Goal: Task Accomplishment & Management: Manage account settings

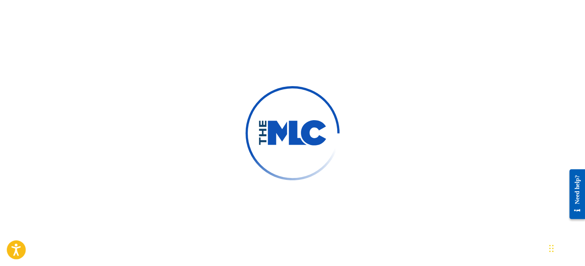
click at [15, 253] on icon "Open accessiBe: accessibility options, statement and help" at bounding box center [15, 251] width 9 height 10
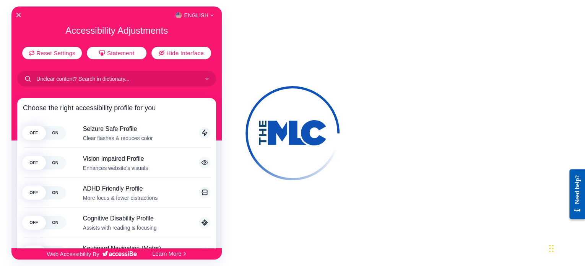
click at [473, 16] on div at bounding box center [292, 133] width 585 height 266
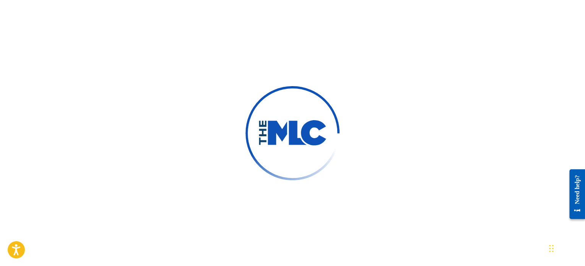
click at [253, 146] on img at bounding box center [292, 132] width 128 height 128
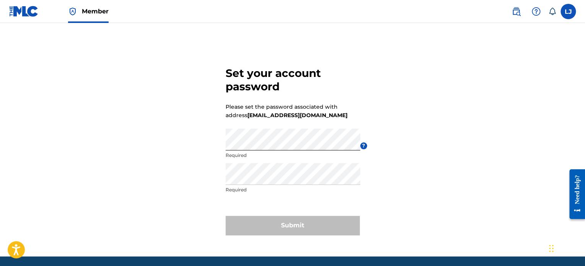
click at [439, 190] on div "Set your account password Please set the password associated with address [EMAI…" at bounding box center [292, 149] width 535 height 214
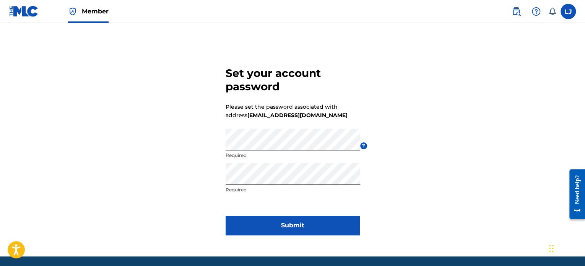
click at [467, 145] on div "Set your account password Please set the password associated with address lejam…" at bounding box center [292, 149] width 535 height 214
click at [302, 227] on button "Submit" at bounding box center [293, 225] width 134 height 19
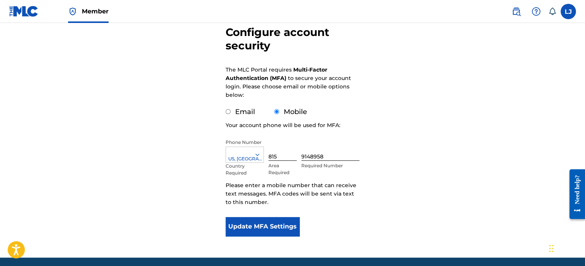
scroll to position [102, 0]
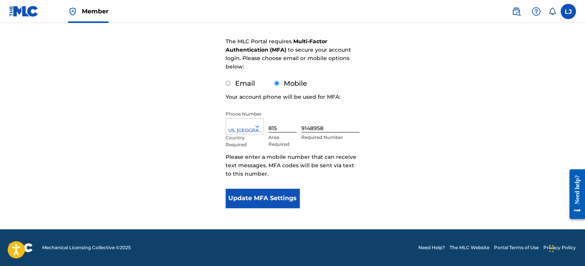
drag, startPoint x: 587, startPoint y: 137, endPoint x: 2, endPoint y: 52, distance: 591.5
click at [218, 125] on div "Configure account security The MLC Portal requires Multi-Factor Authentication …" at bounding box center [292, 84] width 535 height 289
click at [205, 119] on div "Configure account security The MLC Portal requires Multi-Factor Authentication …" at bounding box center [292, 84] width 535 height 289
click at [256, 192] on button "Update MFA Settings" at bounding box center [263, 197] width 74 height 19
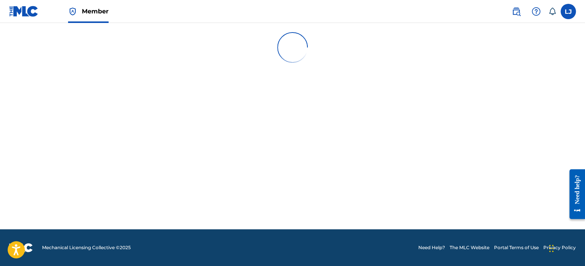
scroll to position [0, 0]
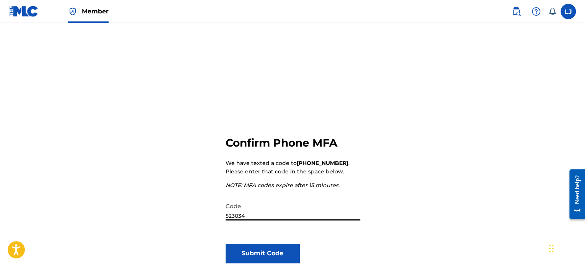
type input "523034"
click at [267, 255] on button "Submit Code" at bounding box center [263, 253] width 74 height 19
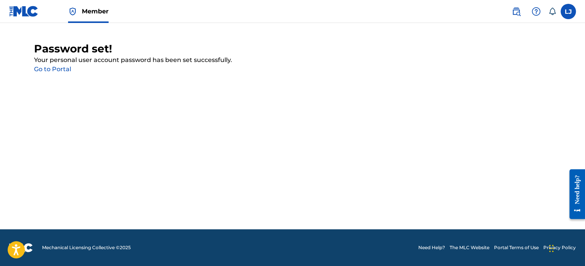
click at [57, 68] on link "Go to Portal" at bounding box center [52, 68] width 37 height 7
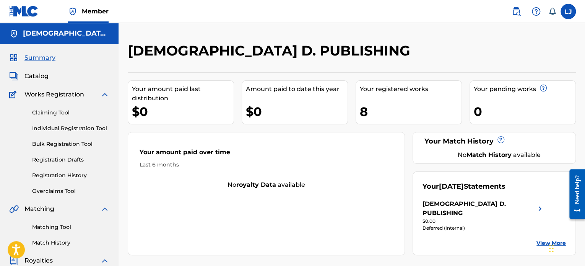
click at [45, 112] on link "Claiming Tool" at bounding box center [70, 113] width 77 height 8
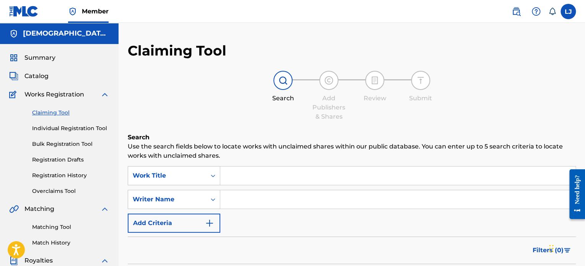
click at [44, 144] on link "Bulk Registration Tool" at bounding box center [70, 144] width 77 height 8
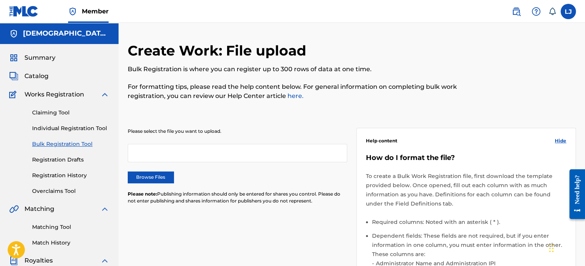
click at [50, 111] on link "Claiming Tool" at bounding box center [70, 113] width 77 height 8
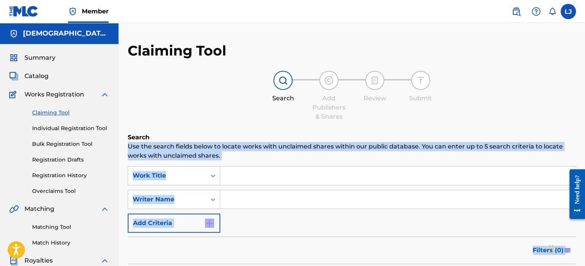
drag, startPoint x: 1146, startPoint y: 291, endPoint x: 576, endPoint y: 165, distance: 583.7
click at [579, 128] on div "Claiming Tool Search Add Publishers & Shares Review Submit Search Use the searc…" at bounding box center [352, 239] width 466 height 395
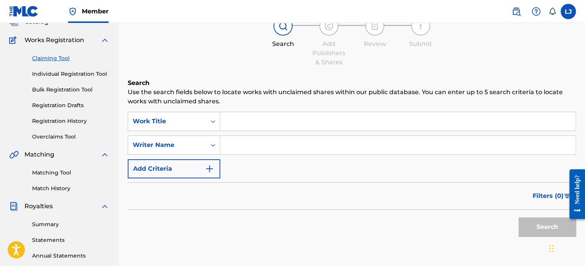
scroll to position [53, 0]
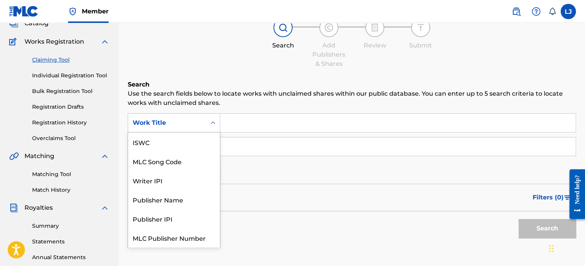
click at [208, 128] on div "Search Form" at bounding box center [213, 123] width 14 height 14
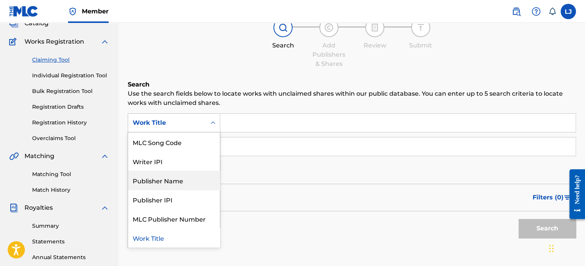
click at [190, 180] on div "Publisher Name" at bounding box center [174, 180] width 92 height 19
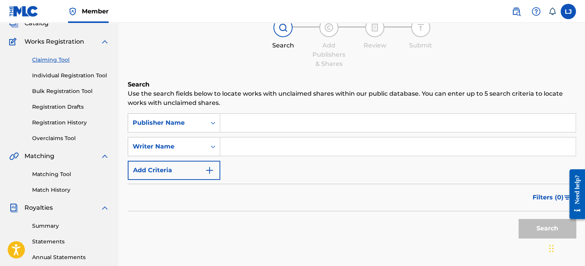
click at [245, 127] on input "Search Form" at bounding box center [397, 123] width 355 height 18
type input "CD Baby Publishing"
click at [242, 150] on input "Search Form" at bounding box center [397, 146] width 355 height 18
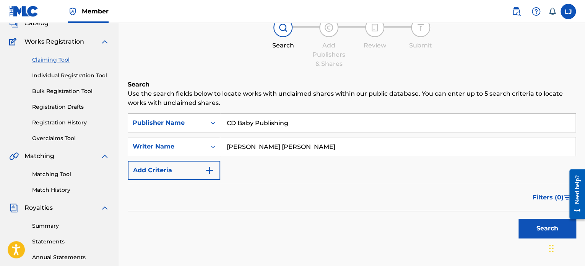
type input "Leonard Eugene James Jr"
click at [536, 228] on button "Search" at bounding box center [546, 228] width 57 height 19
click at [211, 171] on img "Search Form" at bounding box center [209, 170] width 9 height 9
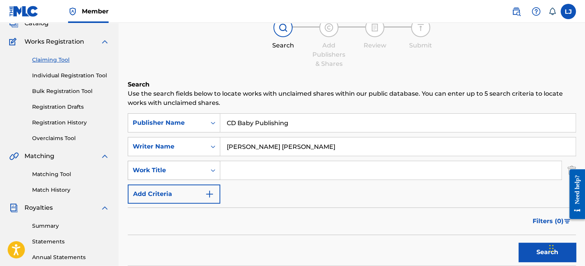
click at [213, 171] on icon "Search Form" at bounding box center [213, 170] width 8 height 8
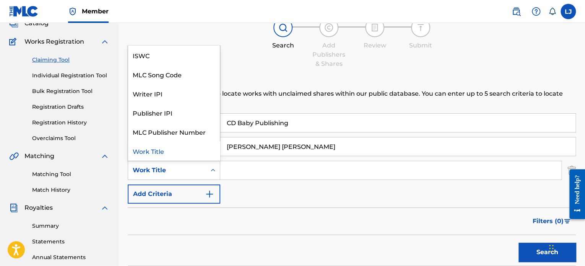
click at [211, 171] on icon "Search Form" at bounding box center [213, 170] width 8 height 8
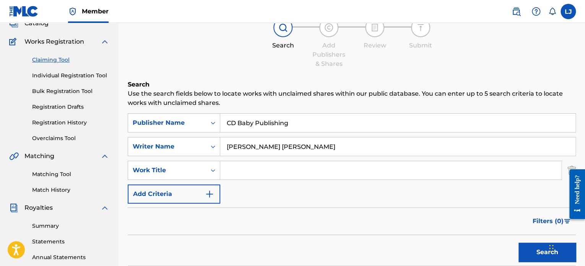
click at [213, 178] on div "Search Form" at bounding box center [213, 170] width 14 height 18
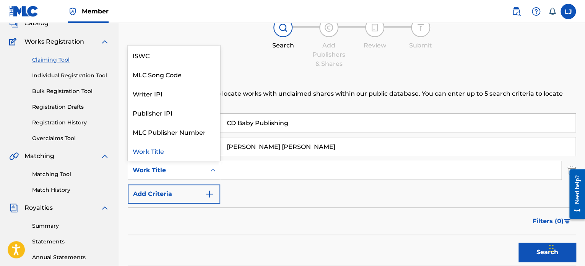
click at [211, 171] on icon "Search Form" at bounding box center [213, 170] width 8 height 8
click at [173, 55] on div "ISWC" at bounding box center [174, 54] width 92 height 19
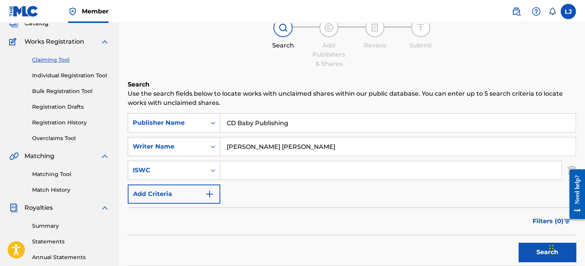
click at [235, 170] on input "Search Form" at bounding box center [390, 170] width 341 height 18
paste input "T3061452782"
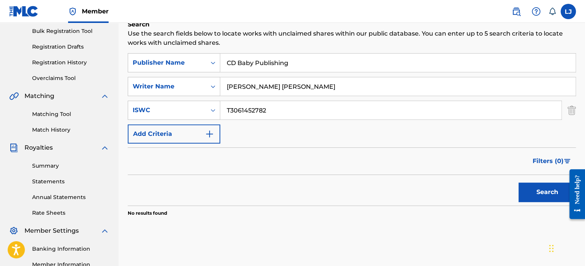
scroll to position [113, 0]
type input "T3061452782"
click at [533, 191] on button "Search" at bounding box center [546, 191] width 57 height 19
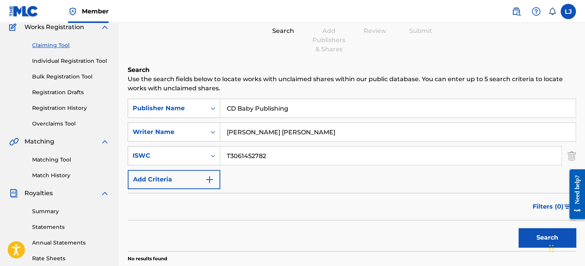
scroll to position [23, 0]
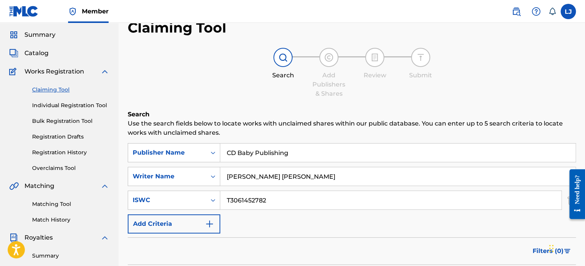
click at [46, 71] on span "Works Registration" at bounding box center [54, 71] width 60 height 9
click at [105, 71] on img at bounding box center [104, 71] width 9 height 9
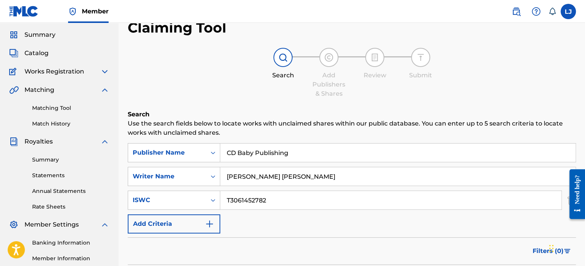
click at [36, 54] on span "Catalog" at bounding box center [36, 53] width 24 height 9
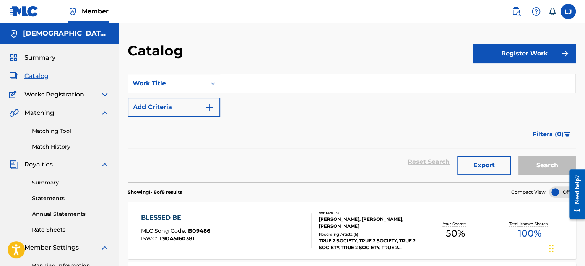
click at [535, 53] on button "Register Work" at bounding box center [524, 53] width 103 height 19
click at [506, 73] on link "Individual" at bounding box center [524, 78] width 103 height 18
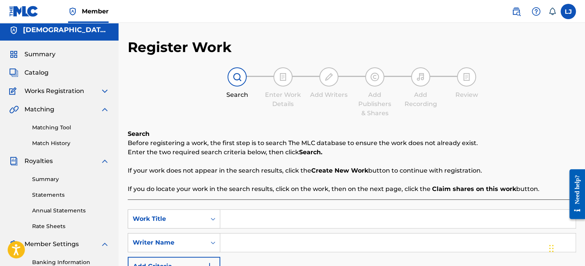
scroll to position [3, 0]
click at [107, 109] on img at bounding box center [104, 109] width 9 height 9
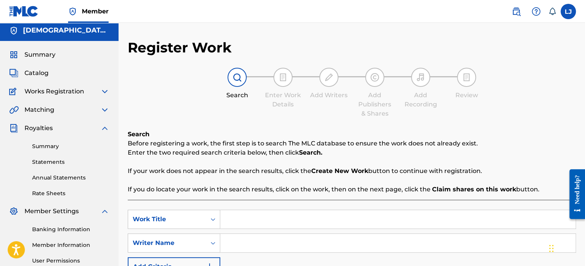
click at [104, 127] on img at bounding box center [104, 127] width 9 height 9
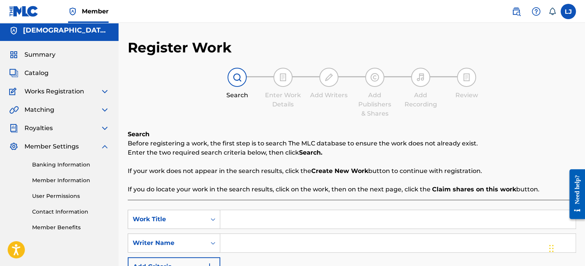
click at [56, 164] on link "Banking Information" at bounding box center [70, 165] width 77 height 8
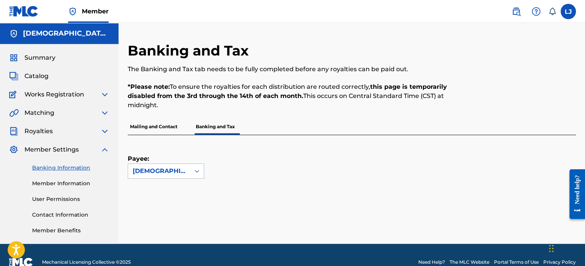
click at [198, 169] on icon at bounding box center [197, 171] width 8 height 8
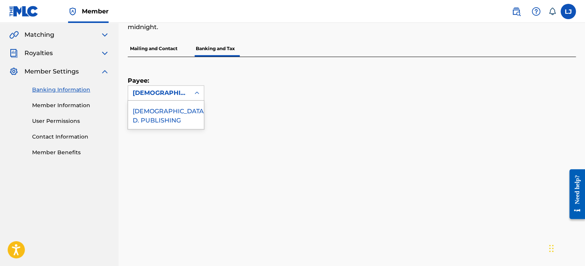
scroll to position [70, 0]
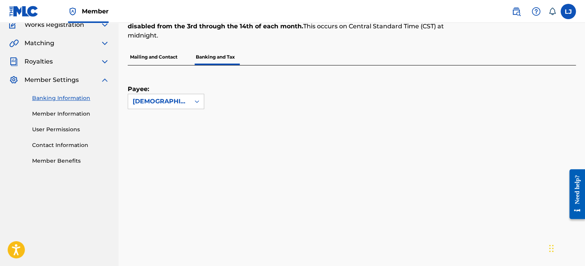
click at [177, 99] on div "PREACHER D. PUBLISHING" at bounding box center [159, 101] width 53 height 9
click at [200, 100] on icon at bounding box center [197, 101] width 8 height 8
click at [170, 123] on div "PREACHER D. PUBLISHING" at bounding box center [166, 123] width 76 height 28
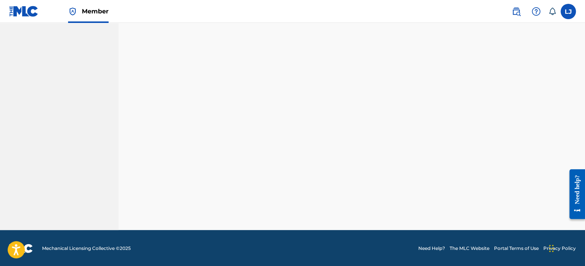
scroll to position [450, 0]
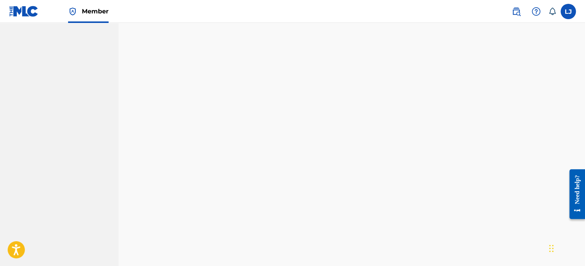
drag, startPoint x: 584, startPoint y: 133, endPoint x: 580, endPoint y: 104, distance: 30.0
click at [113, 177] on nav "PREACHER D. PUBLISHING Summary Catalog Works Registration Claiming Tool Individ…" at bounding box center [59, 155] width 119 height 944
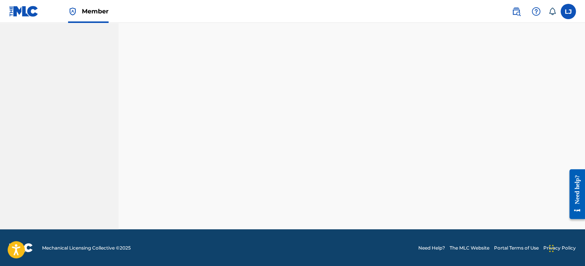
scroll to position [709, 0]
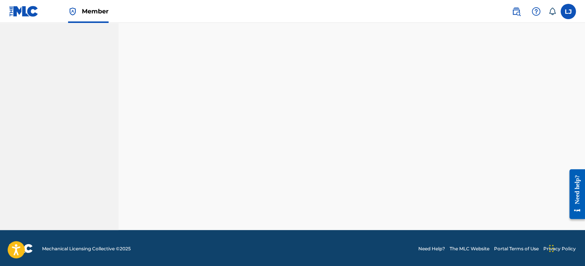
click at [576, 193] on div "Need help?" at bounding box center [577, 188] width 10 height 29
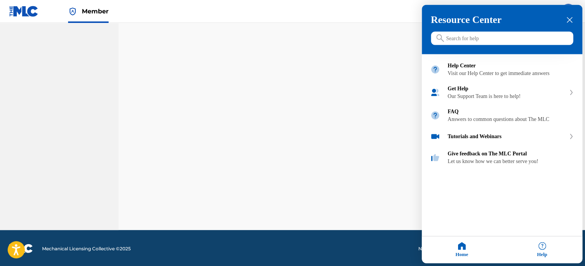
click at [463, 40] on input "Search for help" at bounding box center [502, 38] width 142 height 13
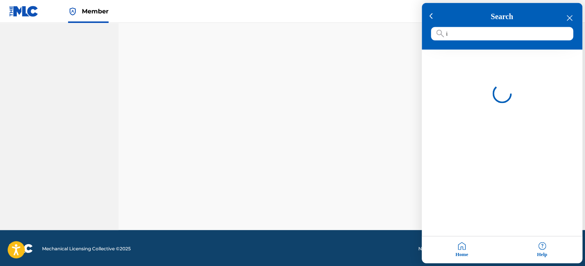
type input "i"
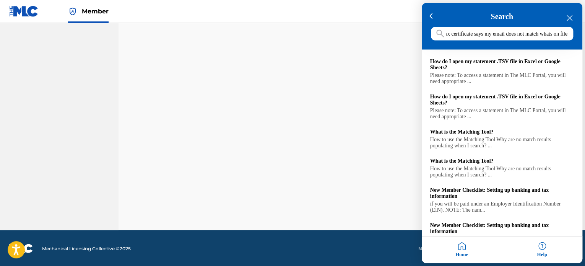
type input "tax certificate says my email does not match whats on file"
click at [332, 202] on div at bounding box center [292, 133] width 585 height 266
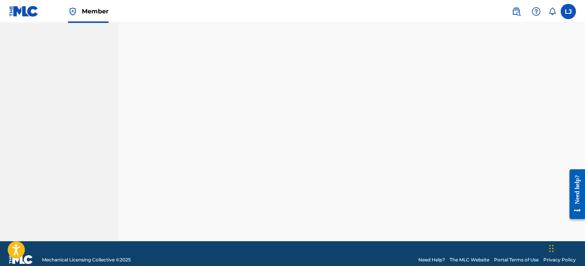
scroll to position [709, 0]
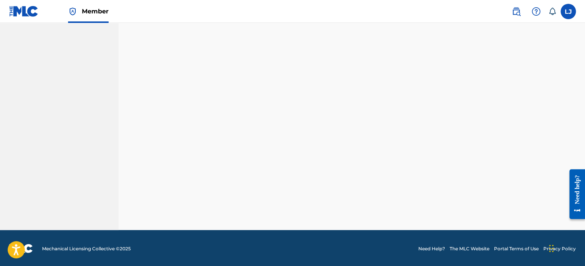
click at [26, 9] on img at bounding box center [23, 11] width 29 height 11
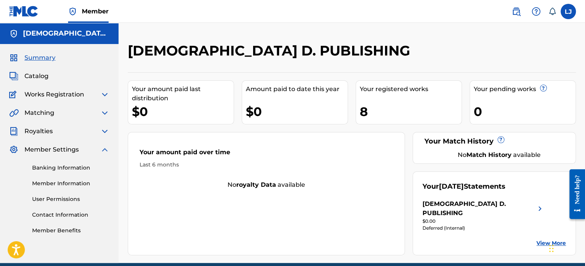
click at [50, 215] on link "Contact Information" at bounding box center [70, 215] width 77 height 8
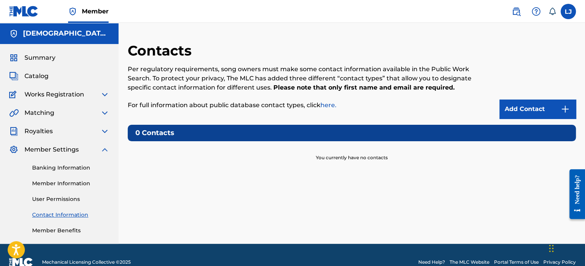
click at [533, 109] on link "Add Contact" at bounding box center [537, 108] width 76 height 19
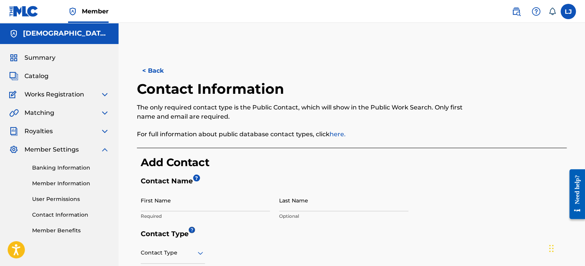
click at [172, 205] on input "First Name" at bounding box center [205, 200] width 129 height 22
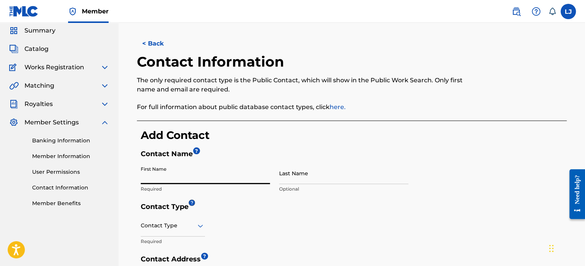
scroll to position [38, 0]
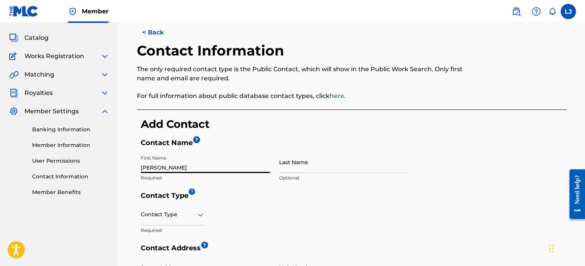
type input "[PERSON_NAME]"
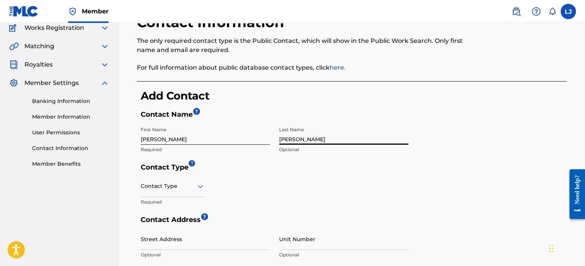
click at [201, 197] on div "Contact Type" at bounding box center [173, 186] width 64 height 22
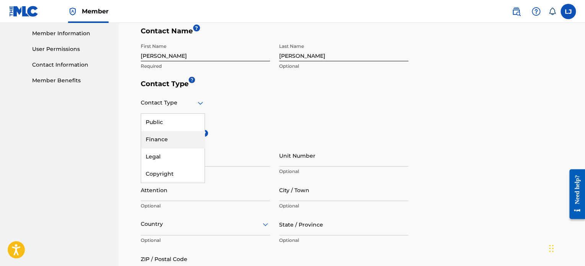
scroll to position [154, 0]
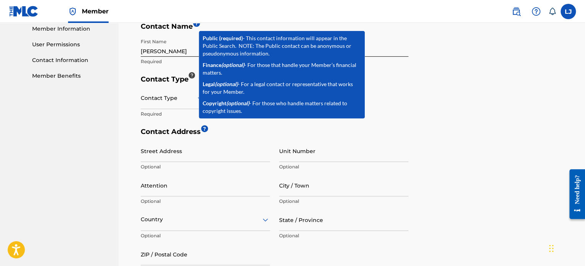
click at [193, 75] on div at bounding box center [191, 75] width 6 height 6
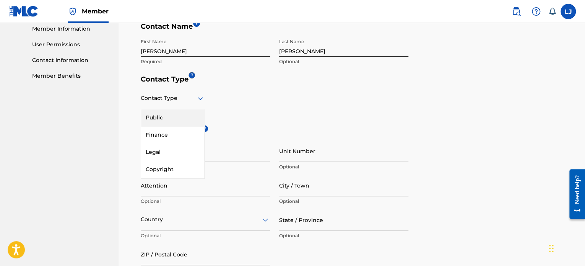
click at [178, 101] on div at bounding box center [173, 98] width 64 height 10
click at [165, 114] on div "Public" at bounding box center [172, 117] width 63 height 17
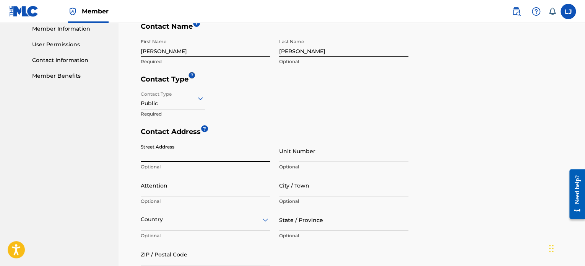
click at [187, 156] on input "Street Address" at bounding box center [205, 151] width 129 height 22
type input "1134 Ashland Avenue"
click at [372, 130] on h5 "Contact Address ?" at bounding box center [275, 133] width 268 height 13
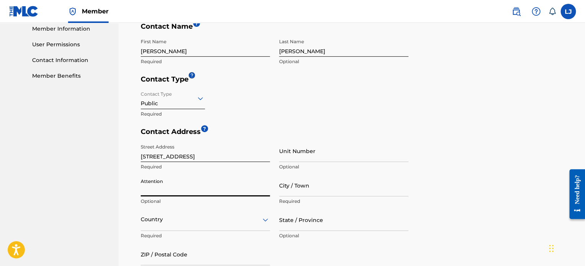
click at [169, 188] on input "Attention" at bounding box center [205, 185] width 129 height 22
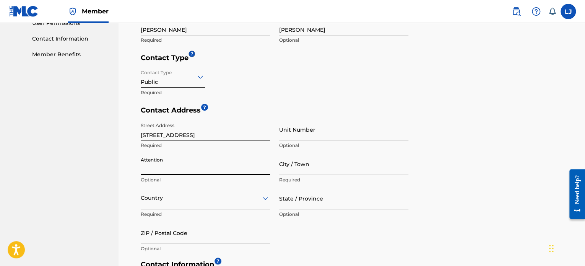
scroll to position [178, 0]
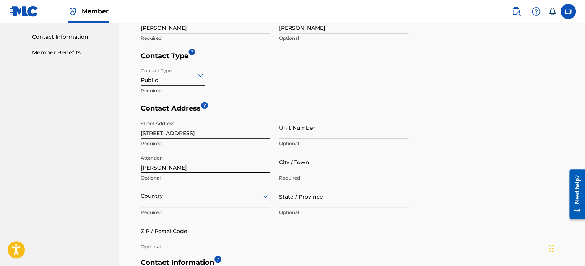
type input "Leonard James"
click at [310, 166] on input "City / Town" at bounding box center [343, 162] width 129 height 22
type input "Rockford"
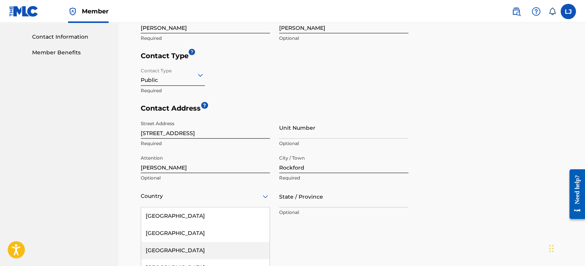
click at [192, 197] on div "223 results available. Use Up and Down to choose options, press Enter to select…" at bounding box center [205, 196] width 129 height 22
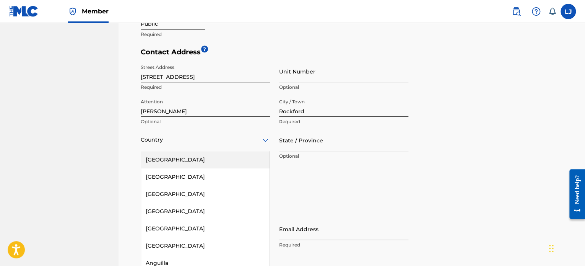
click at [197, 159] on div "United States" at bounding box center [205, 159] width 128 height 17
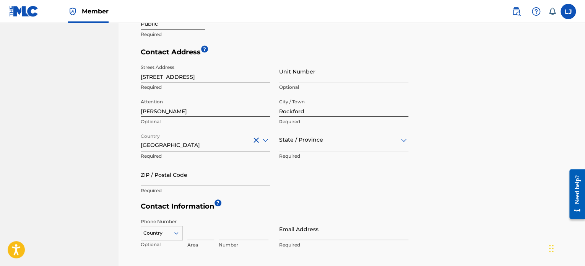
click at [338, 143] on div at bounding box center [343, 140] width 129 height 10
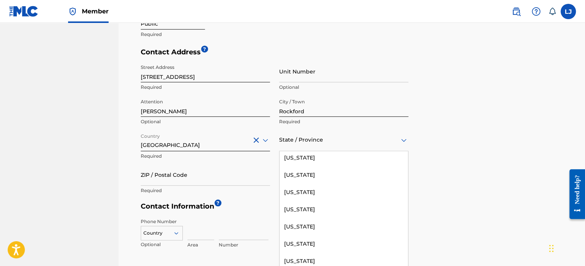
scroll to position [215, 0]
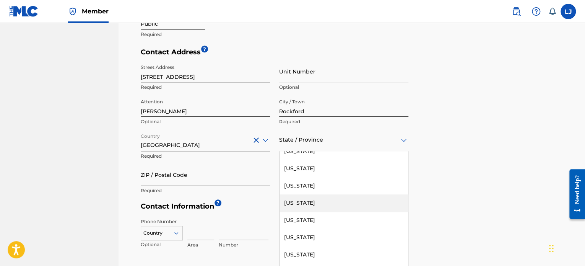
click at [338, 198] on div "Illinois" at bounding box center [343, 202] width 128 height 17
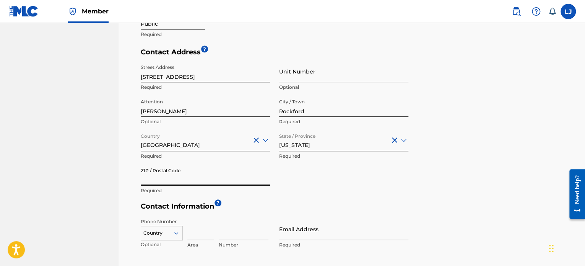
click at [185, 181] on input "ZIP / Postal Code" at bounding box center [205, 175] width 129 height 22
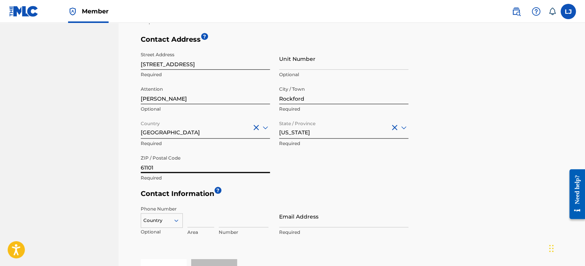
type input "61101"
click at [389, 201] on div "Phone Number Country Optional Area Number Email Address Required" at bounding box center [275, 229] width 268 height 57
click at [177, 218] on div "Country" at bounding box center [162, 218] width 42 height 11
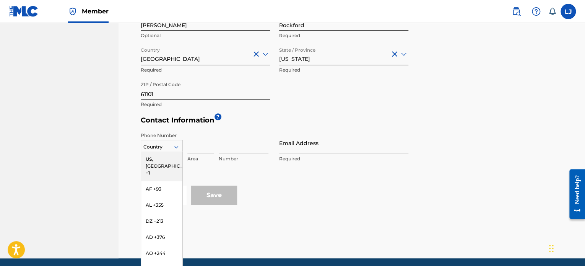
click at [166, 161] on div "US, CA +1" at bounding box center [161, 166] width 41 height 30
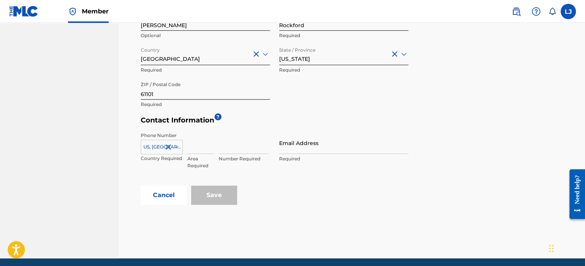
click at [189, 148] on input at bounding box center [200, 143] width 27 height 22
type input "815"
click at [243, 143] on input at bounding box center [244, 143] width 50 height 22
type input "9148958"
click at [354, 145] on input "Email Address" at bounding box center [343, 143] width 129 height 22
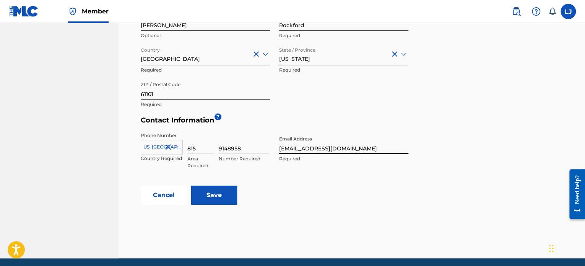
type input "[EMAIL_ADDRESS][DOMAIN_NAME]"
click at [221, 195] on input "Save" at bounding box center [214, 194] width 46 height 19
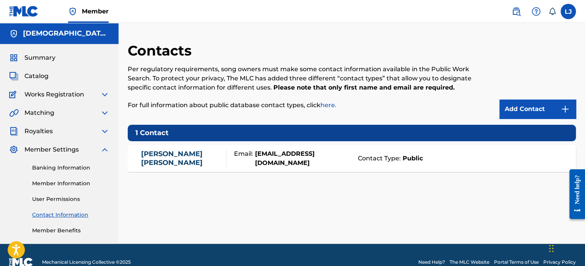
click at [57, 96] on span "Works Registration" at bounding box center [54, 94] width 60 height 9
click at [103, 93] on img at bounding box center [104, 94] width 9 height 9
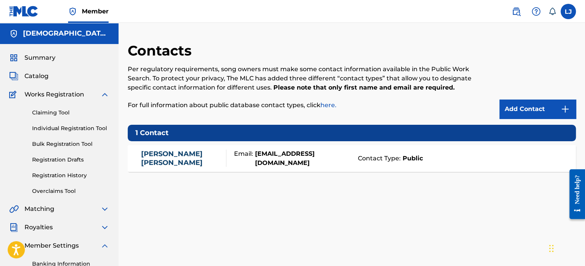
click at [102, 93] on img at bounding box center [104, 94] width 9 height 9
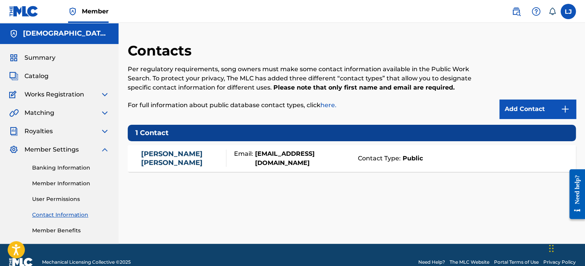
click at [63, 167] on link "Banking Information" at bounding box center [70, 168] width 77 height 8
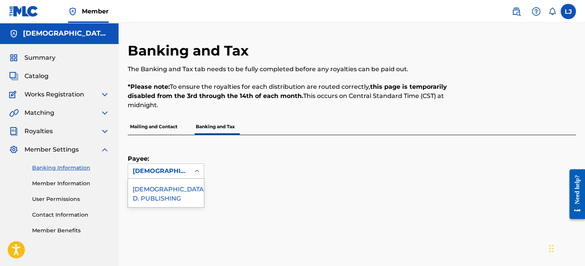
click at [197, 169] on icon at bounding box center [197, 171] width 8 height 8
click at [176, 193] on div "PREACHER D. PUBLISHING" at bounding box center [166, 193] width 76 height 28
click at [196, 173] on icon at bounding box center [197, 171] width 8 height 8
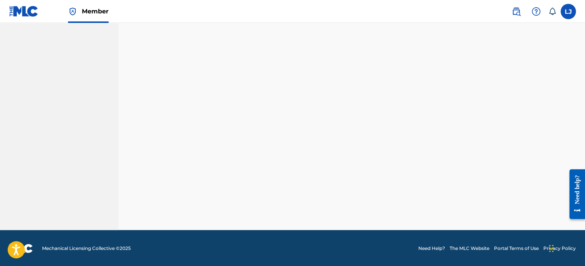
scroll to position [450, 0]
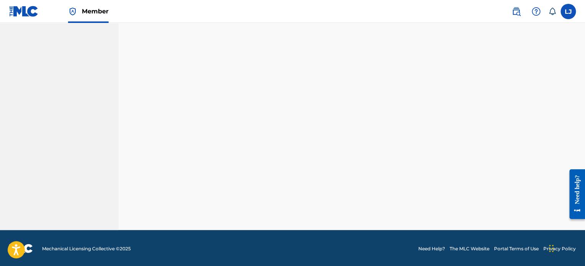
scroll to position [629, 0]
